Goal: Communication & Community: Ask a question

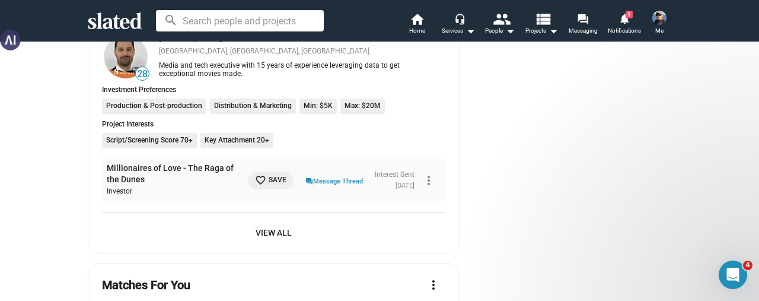
scroll to position [1008, 0]
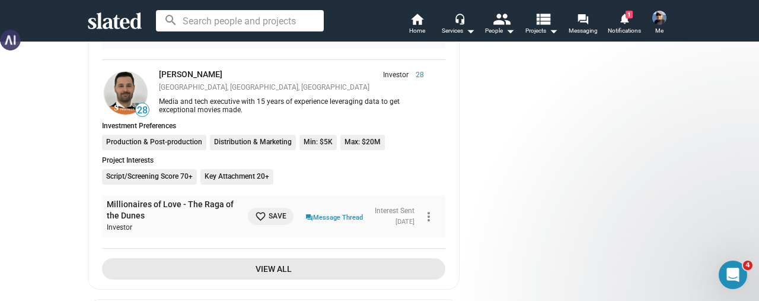
click at [265, 270] on span "View All" at bounding box center [273, 268] width 324 height 21
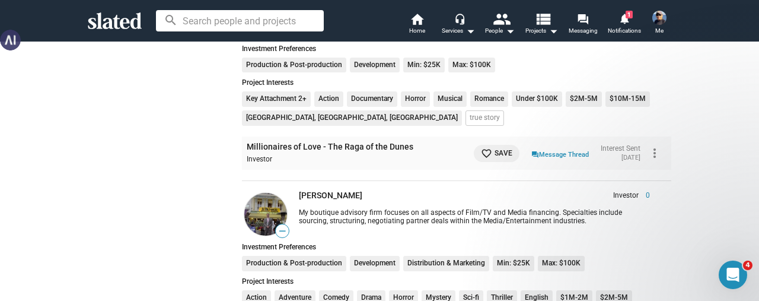
scroll to position [1067, 0]
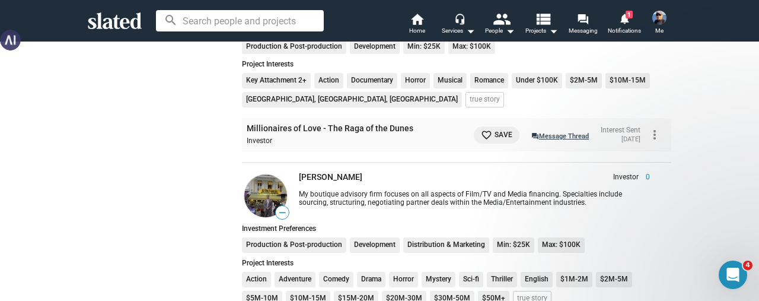
click at [548, 132] on link "question_answer Message Thread" at bounding box center [559, 135] width 57 height 12
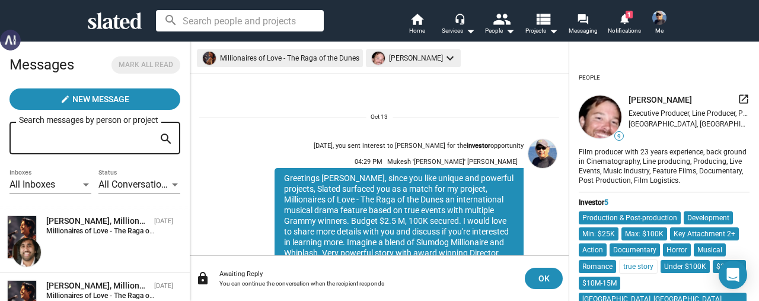
scroll to position [103, 0]
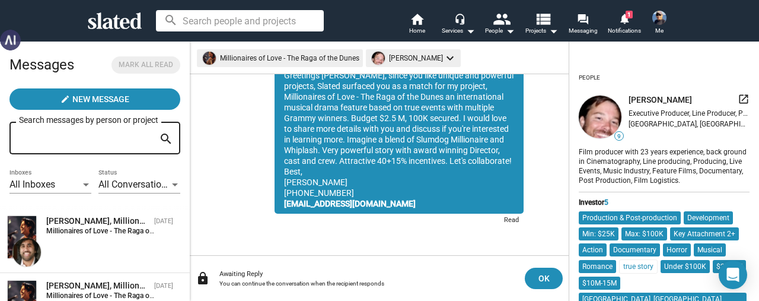
click at [368, 199] on div "Greetings [PERSON_NAME], since you like unique and powerful projects, Slated su…" at bounding box center [398, 139] width 249 height 148
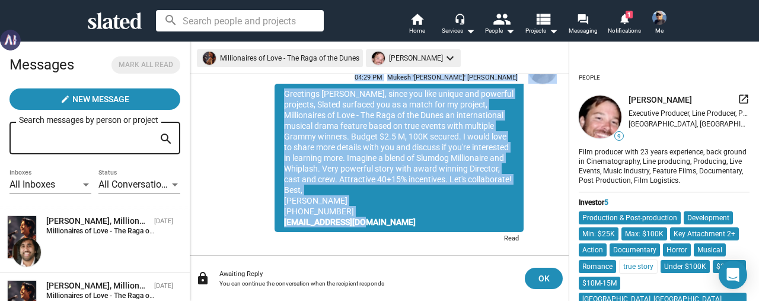
scroll to position [0, 0]
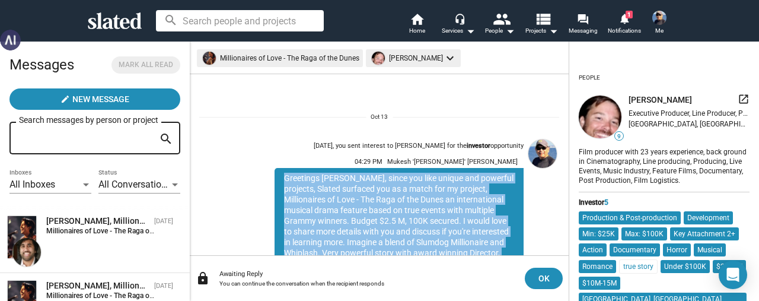
drag, startPoint x: 357, startPoint y: 203, endPoint x: 256, endPoint y: 172, distance: 105.4
click at [256, 172] on div "[DATE], you sent interest to [PERSON_NAME] for the investor opportunity 04:29 P…" at bounding box center [381, 233] width 285 height 196
copy div "Greetings [PERSON_NAME], since you like unique and powerful projects, Slated su…"
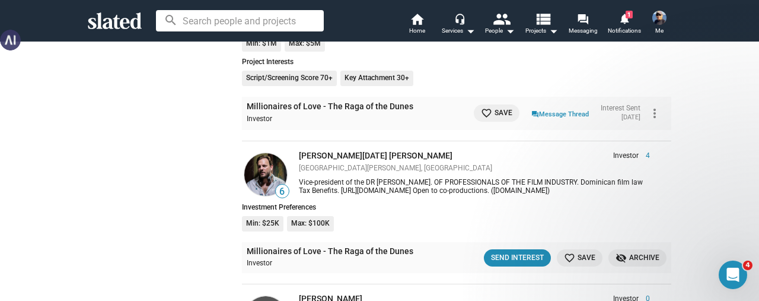
scroll to position [8211, 0]
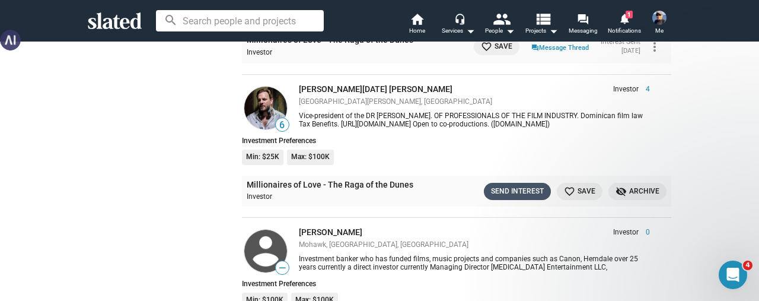
click at [491, 185] on div "Send Interest" at bounding box center [517, 191] width 53 height 12
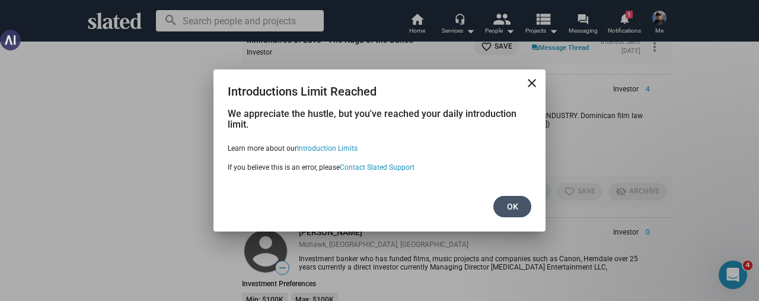
click at [499, 204] on button "Ok" at bounding box center [512, 206] width 38 height 21
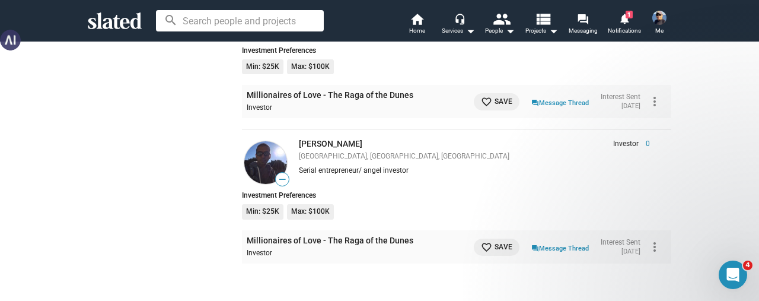
scroll to position [10108, 0]
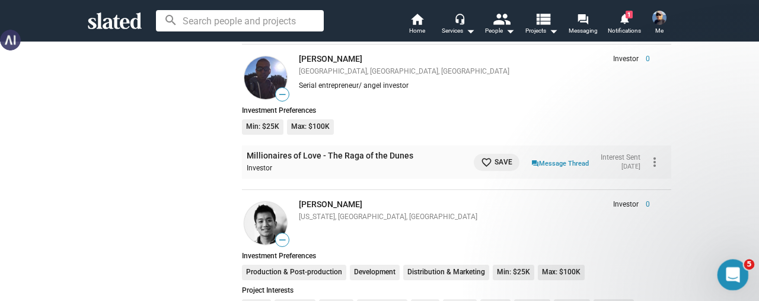
click at [723, 276] on icon "Open Intercom Messenger" at bounding box center [731, 273] width 20 height 20
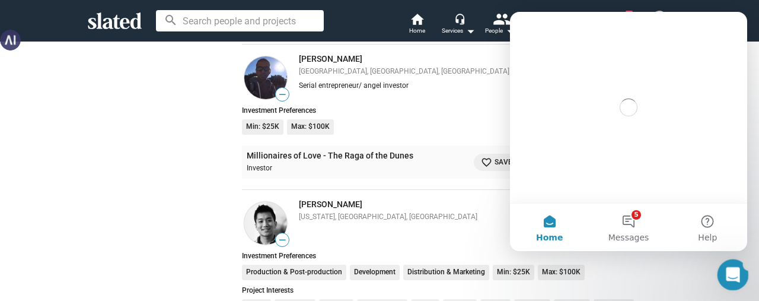
scroll to position [0, 0]
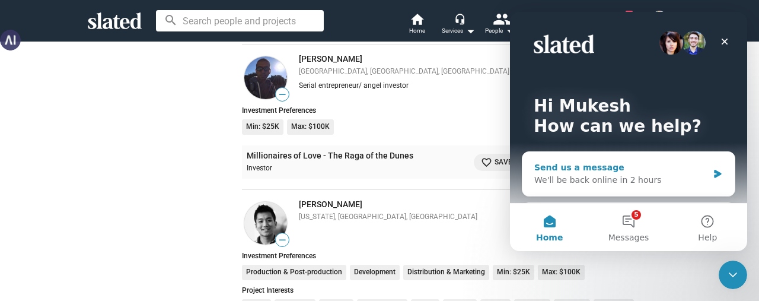
click at [552, 175] on div "We'll be back online in 2 hours" at bounding box center [621, 180] width 174 height 12
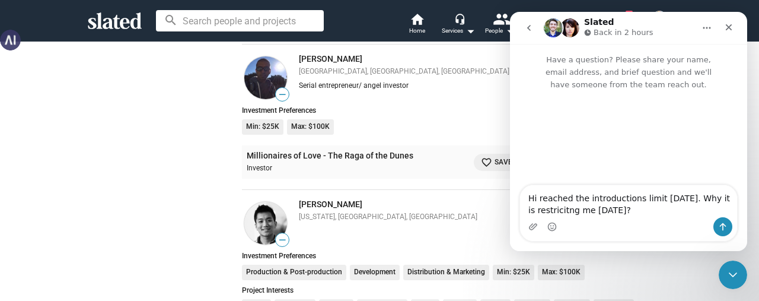
click at [541, 216] on textarea "Hi reached the introductions limit yesterday. Why it is restricitng me today?" at bounding box center [628, 201] width 217 height 32
click at [556, 210] on textarea "Hi reached the introductions limit yesterday. Why it is restricitng me today?" at bounding box center [628, 201] width 217 height 32
type textarea "Hi reached the introductions limit yesterday. Why it is restriciting me today?"
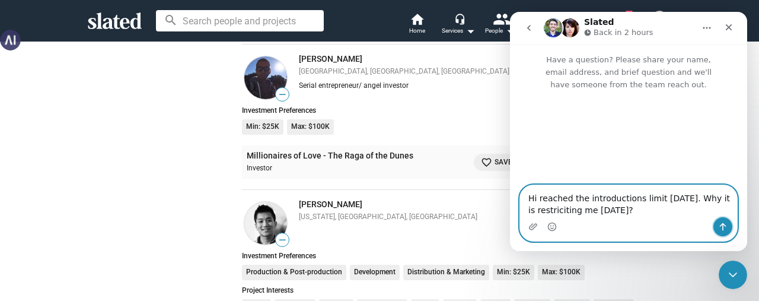
click at [722, 227] on icon "Send a message…" at bounding box center [723, 227] width 7 height 8
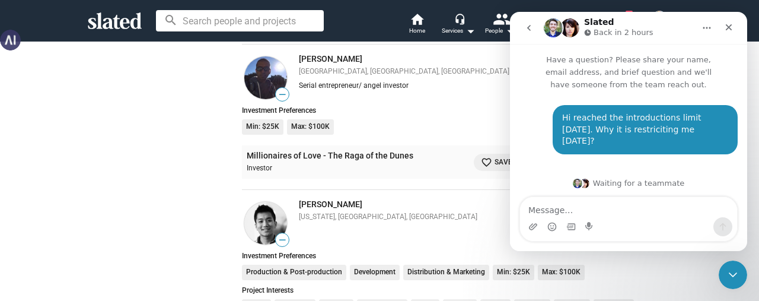
click at [487, 106] on div "Investment Preferences Min: $25K Max: $100K" at bounding box center [456, 122] width 429 height 32
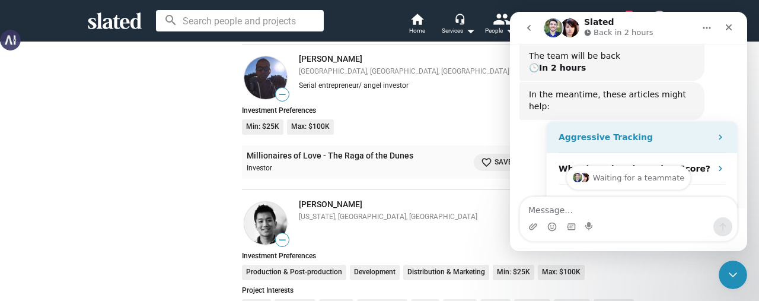
scroll to position [232, 0]
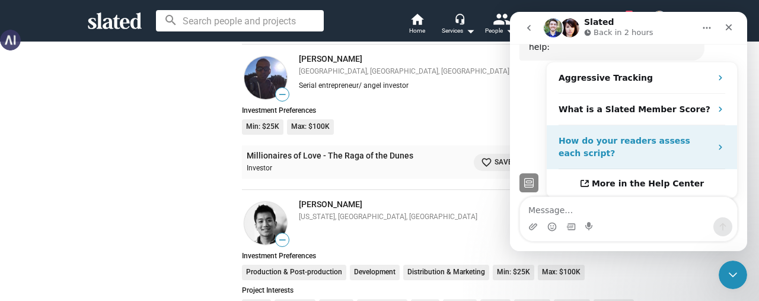
click at [641, 136] on strong "How do your readers assess each script?" at bounding box center [624, 147] width 132 height 22
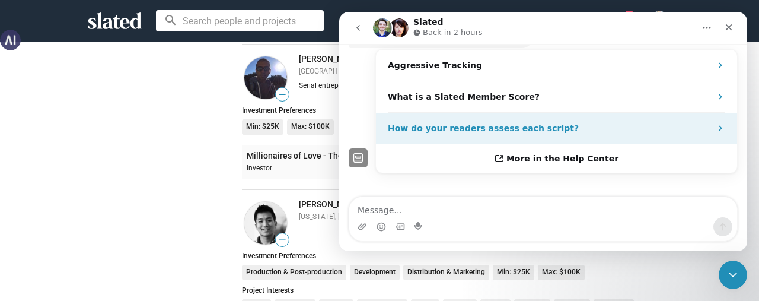
scroll to position [0, 0]
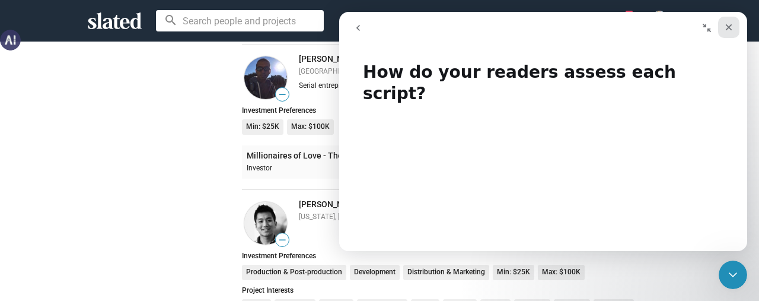
click at [731, 30] on icon "Close" at bounding box center [728, 27] width 9 height 9
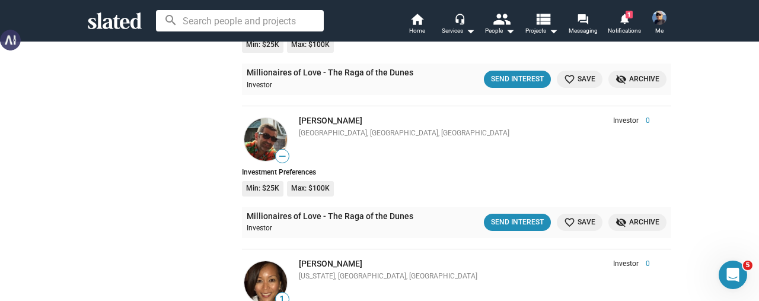
scroll to position [8922, 0]
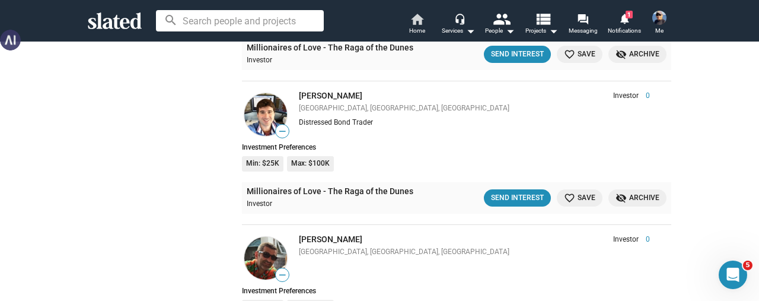
click at [416, 27] on span "Home" at bounding box center [417, 31] width 16 height 14
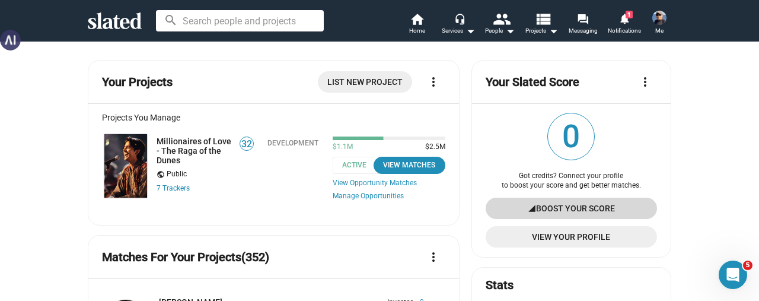
click at [557, 209] on span "Boost Your Score" at bounding box center [575, 207] width 79 height 21
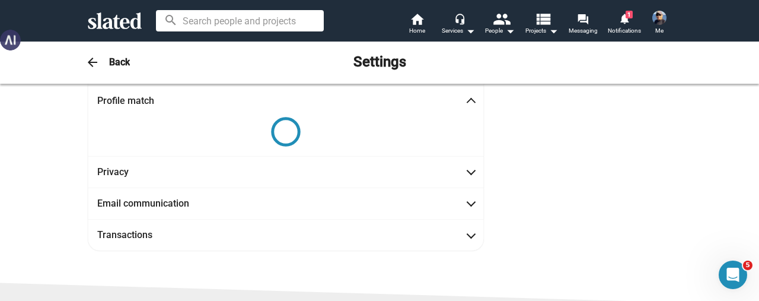
scroll to position [57, 0]
